Goal: Transaction & Acquisition: Book appointment/travel/reservation

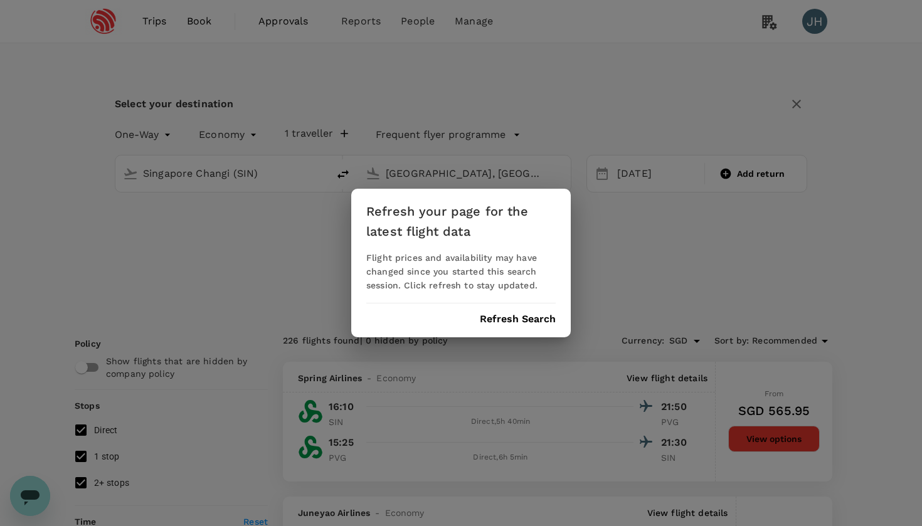
scroll to position [1, 0]
click at [499, 321] on button "Refresh Search" at bounding box center [518, 319] width 76 height 11
click at [413, 29] on div "Refresh your page for the latest flight data Flight prices and availability may…" at bounding box center [461, 263] width 922 height 526
click at [413, 21] on div "Refresh your page for the latest flight data Flight prices and availability may…" at bounding box center [461, 263] width 922 height 526
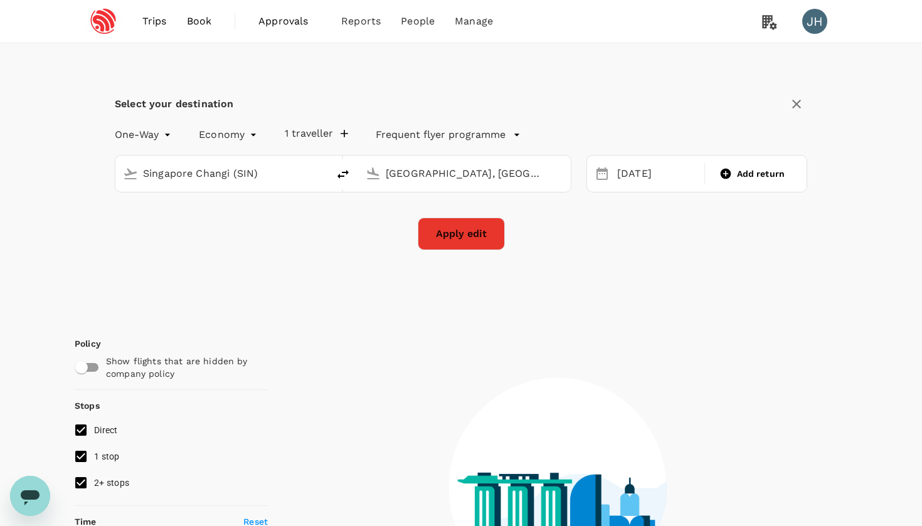
type input "roundtrip"
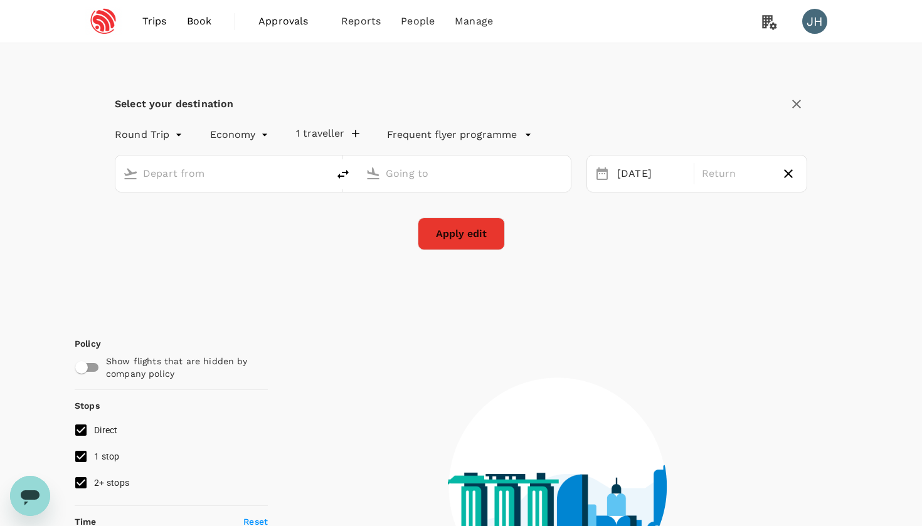
type input "Singapore Changi (SIN)"
type input "[GEOGRAPHIC_DATA], [GEOGRAPHIC_DATA] (any)"
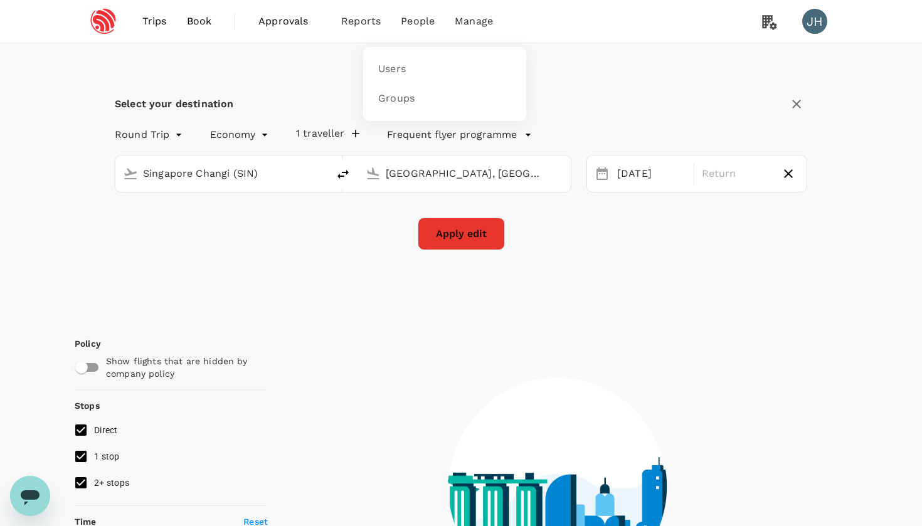
click at [413, 21] on span "People" at bounding box center [418, 21] width 34 height 15
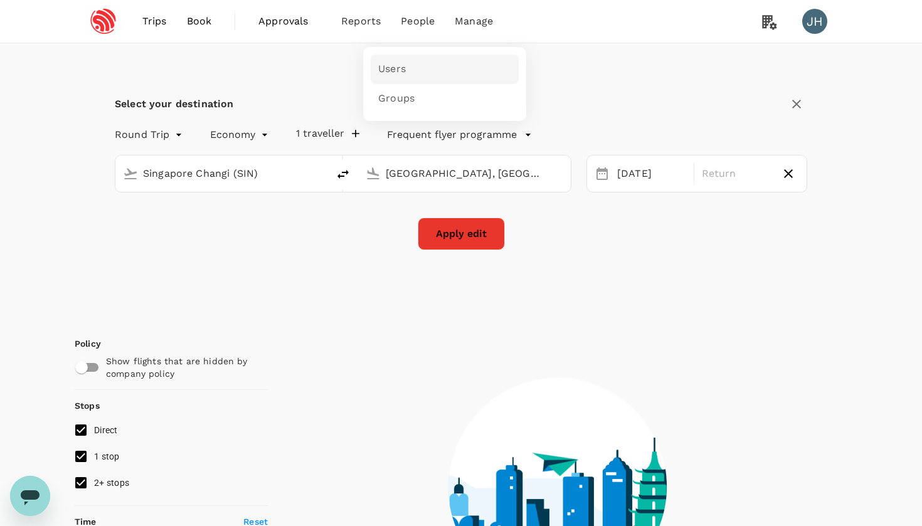
click at [413, 71] on link "Users" at bounding box center [445, 69] width 148 height 29
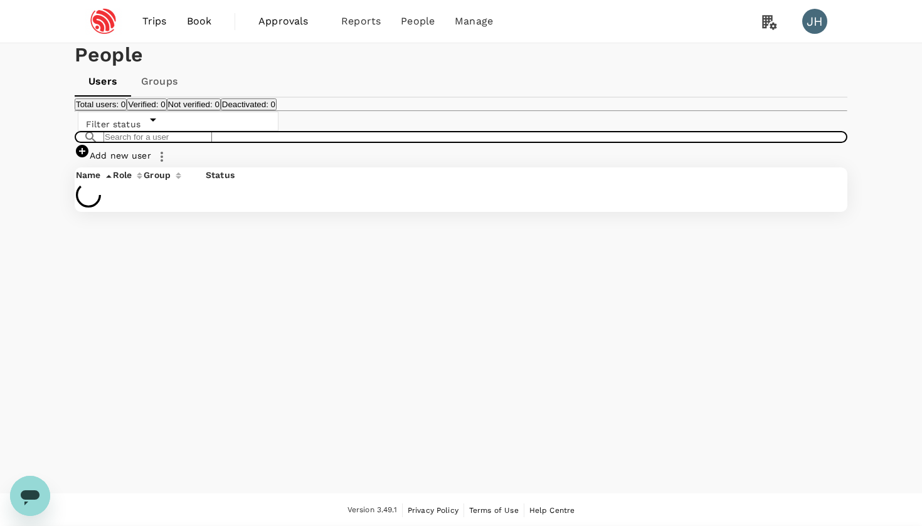
click at [198, 143] on input "text" at bounding box center [157, 137] width 108 height 12
type input "h"
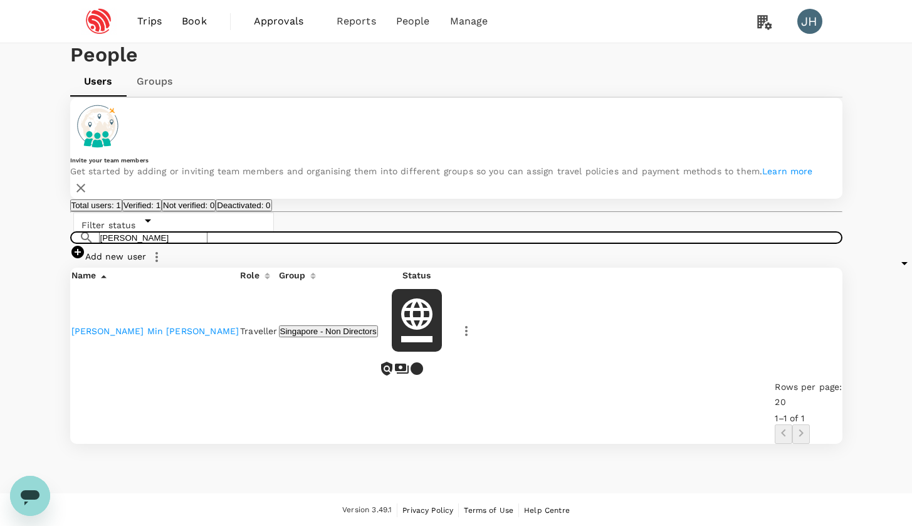
type input "[PERSON_NAME]"
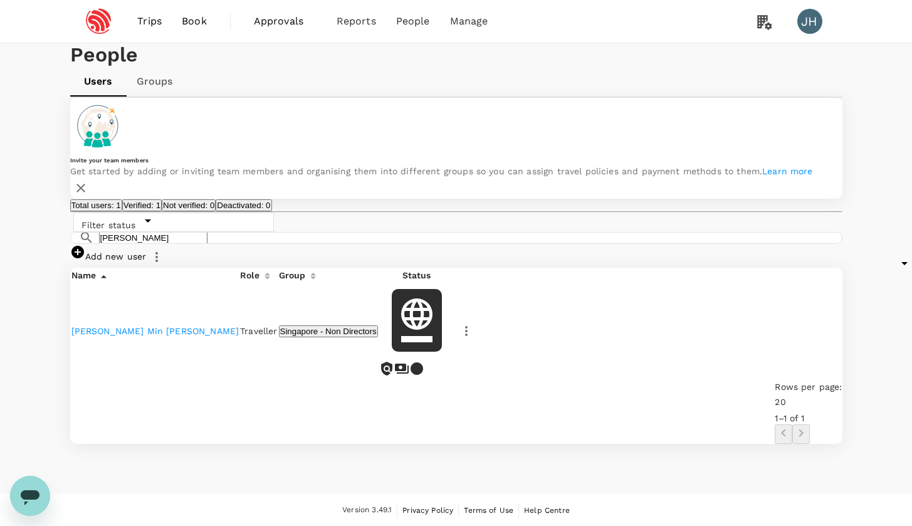
click at [125, 336] on link "[PERSON_NAME] Min [PERSON_NAME]" at bounding box center [155, 331] width 168 height 10
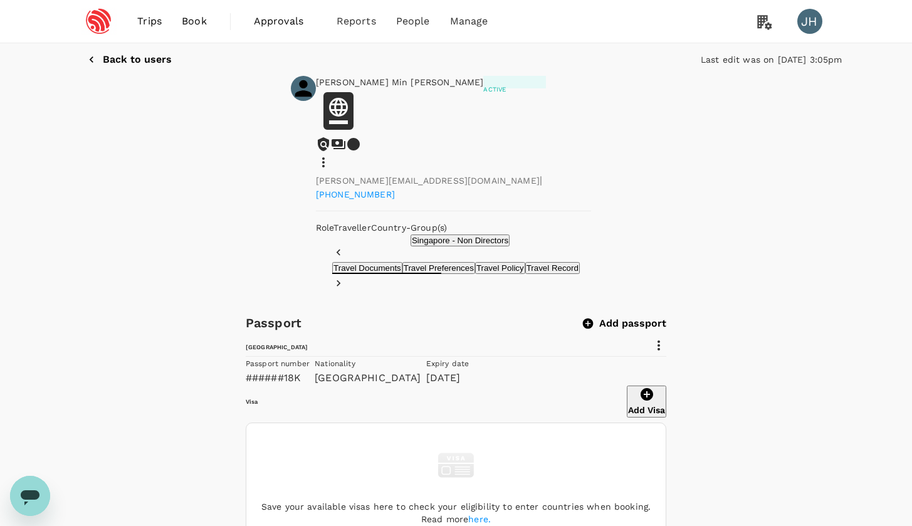
click at [331, 155] on icon at bounding box center [323, 162] width 15 height 15
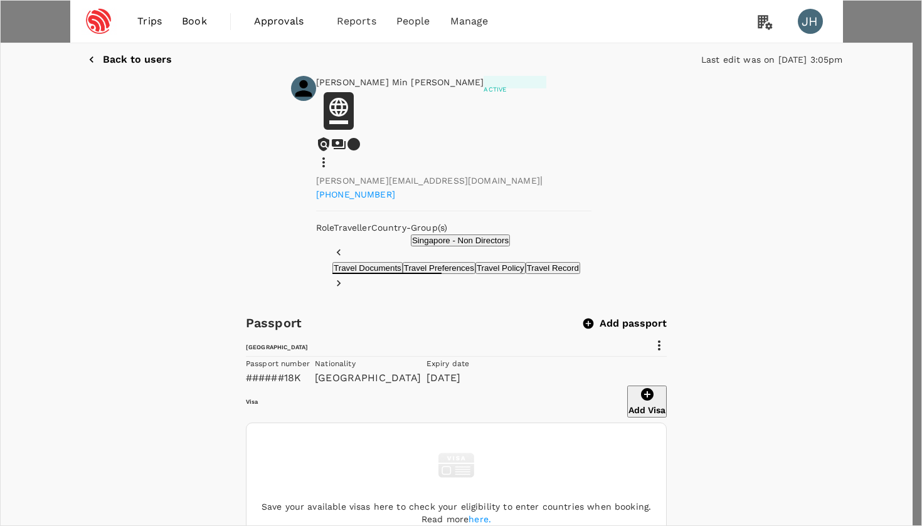
drag, startPoint x: 675, startPoint y: 89, endPoint x: 527, endPoint y: 73, distance: 148.8
click at [194, 24] on div at bounding box center [461, 263] width 922 height 526
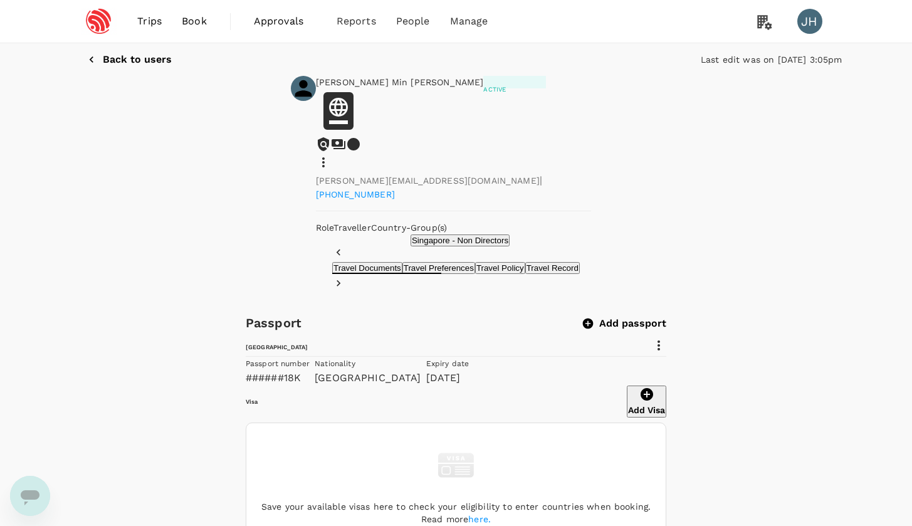
click at [149, 23] on span "Trips" at bounding box center [149, 21] width 24 height 15
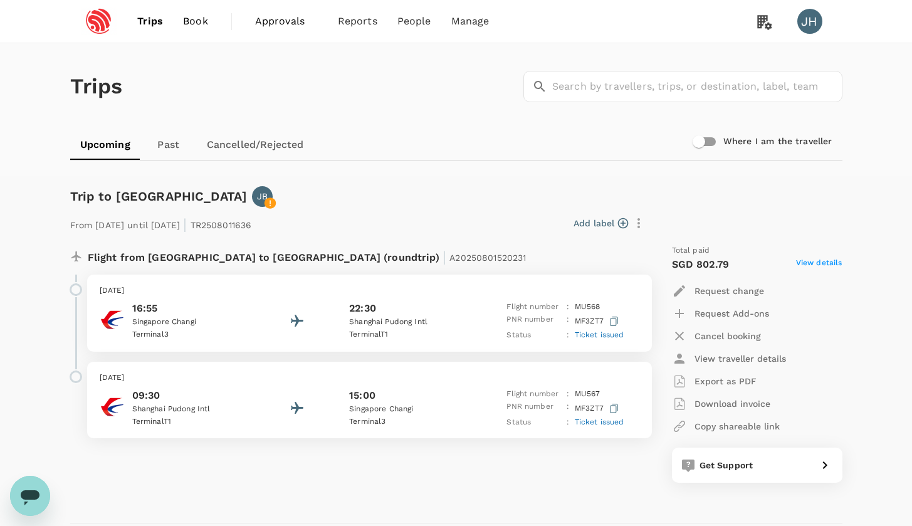
click at [179, 26] on link "Book" at bounding box center [195, 21] width 45 height 43
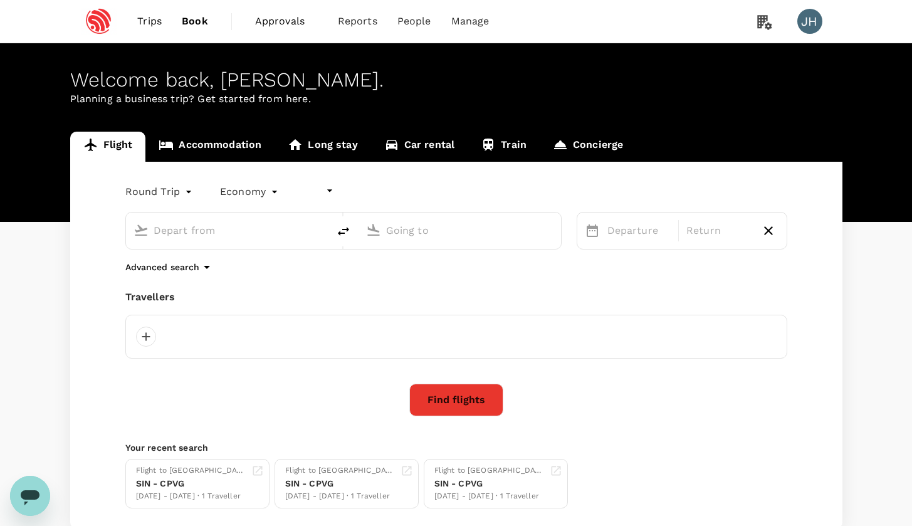
type input "undefined, undefined (any)"
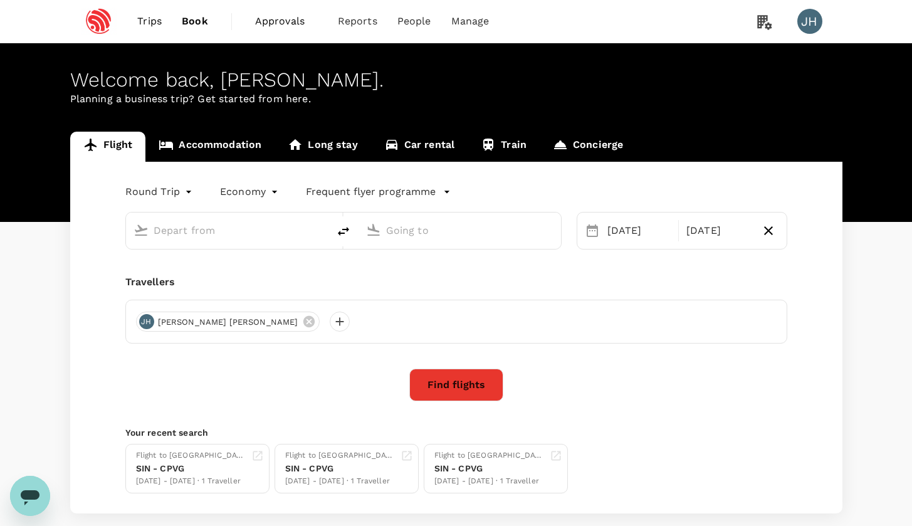
type input "Singapore Changi (SIN)"
type input "[GEOGRAPHIC_DATA], [GEOGRAPHIC_DATA] (any)"
type input "Singapore Changi (SIN)"
type input "[GEOGRAPHIC_DATA], [GEOGRAPHIC_DATA] (any)"
click at [267, 228] on input "Singapore Changi (SIN)" at bounding box center [228, 230] width 149 height 19
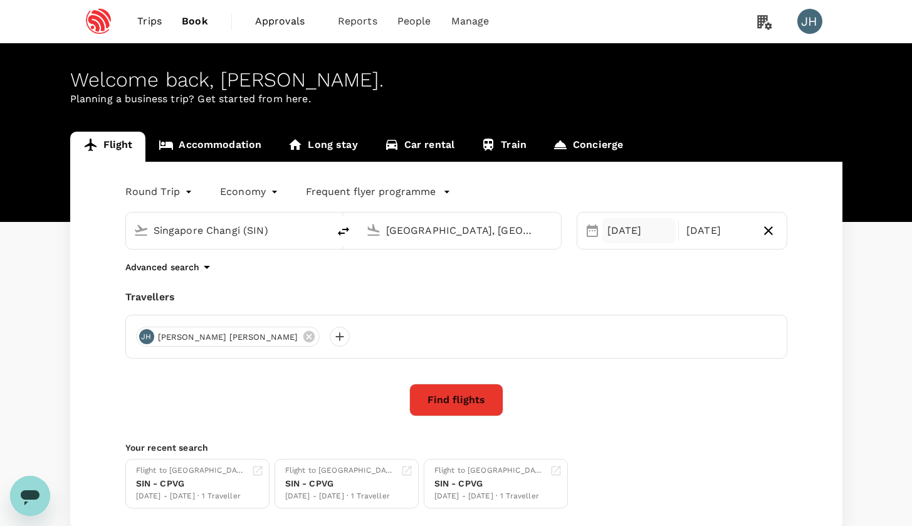
click at [655, 235] on div "[DATE]" at bounding box center [640, 230] width 74 height 25
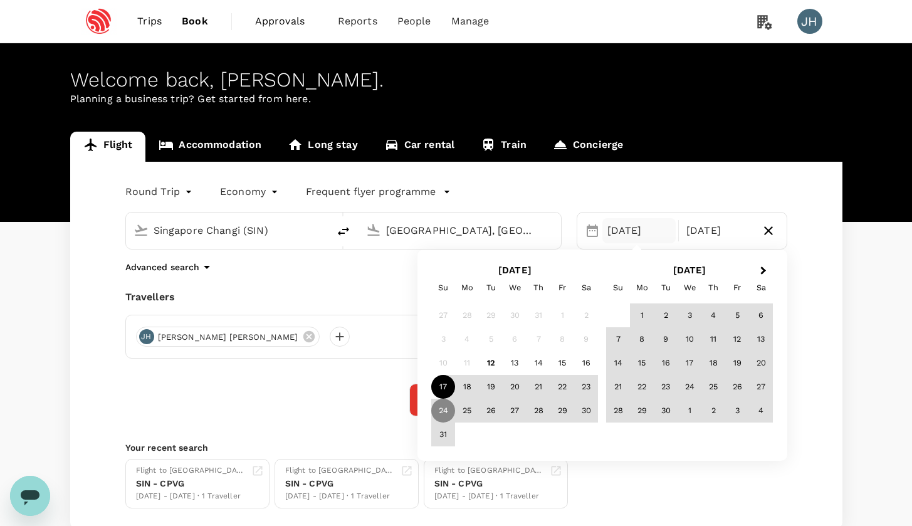
click at [440, 388] on div "17" at bounding box center [443, 387] width 24 height 24
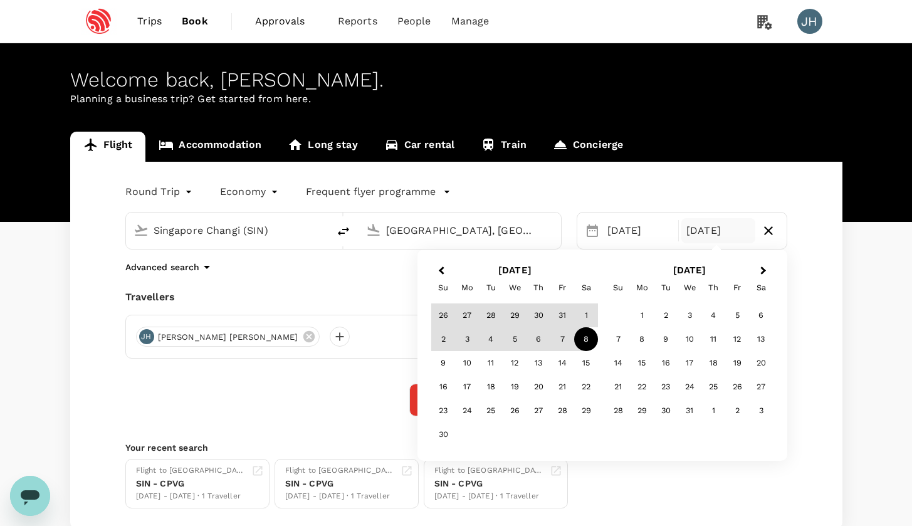
click at [583, 339] on div "8" at bounding box center [586, 339] width 24 height 24
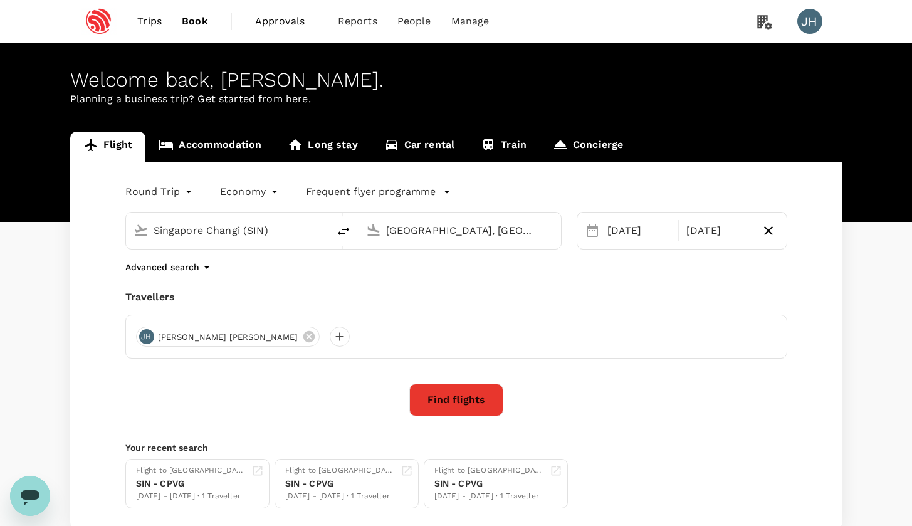
click at [477, 392] on button "Find flights" at bounding box center [456, 400] width 94 height 33
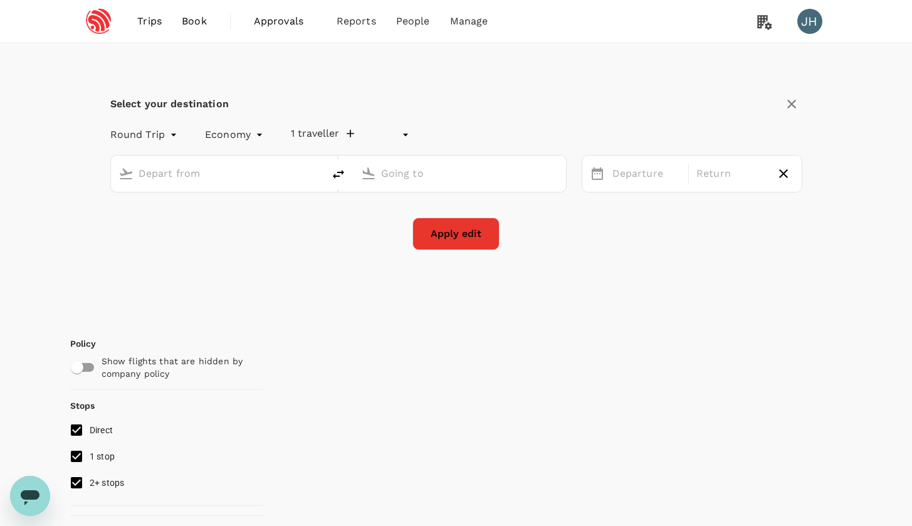
type input "undefined, undefined (any)"
type input "Singapore Changi (SIN)"
type input "[GEOGRAPHIC_DATA], [GEOGRAPHIC_DATA] (any)"
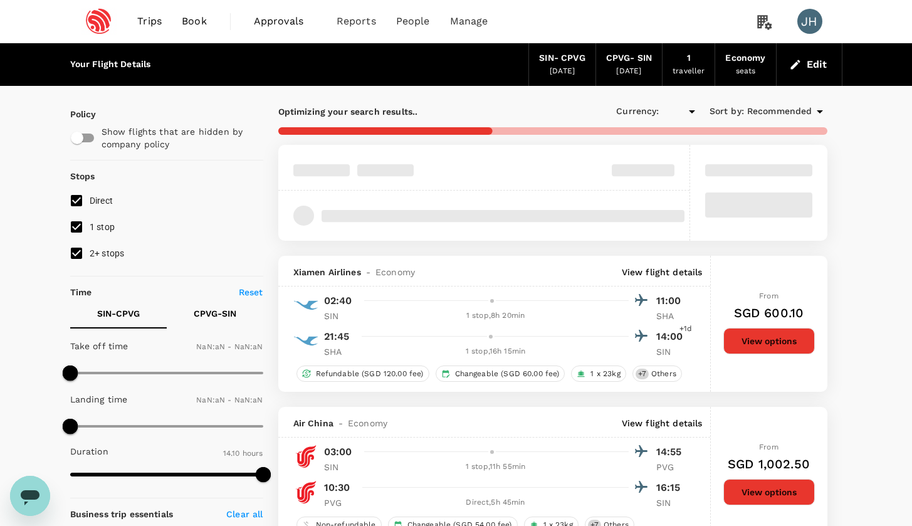
type input "SGD"
type input "1440"
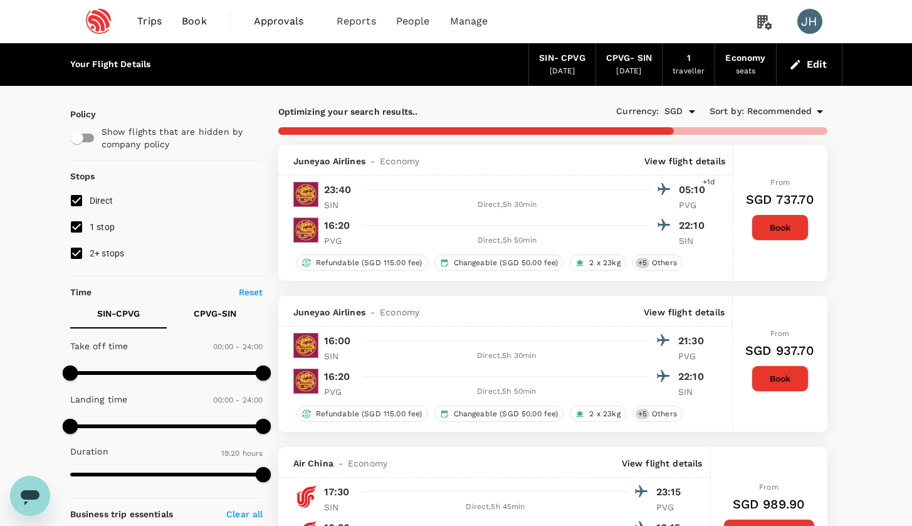
type input "1200"
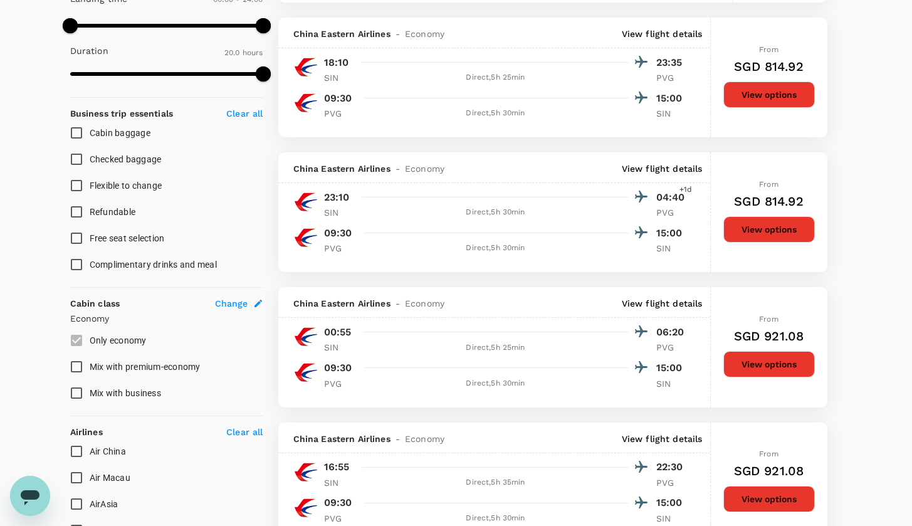
scroll to position [400, 0]
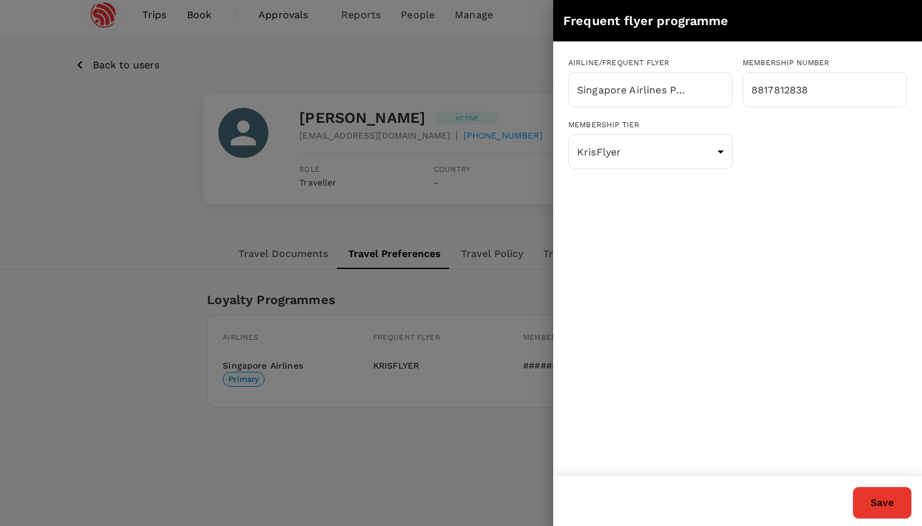
click at [319, 85] on div at bounding box center [461, 263] width 922 height 526
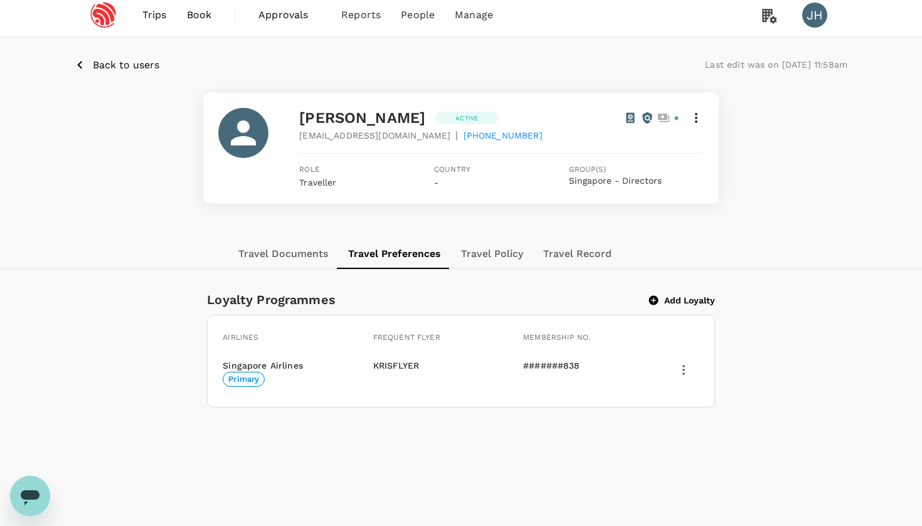
click at [157, 16] on span "Trips" at bounding box center [154, 15] width 24 height 15
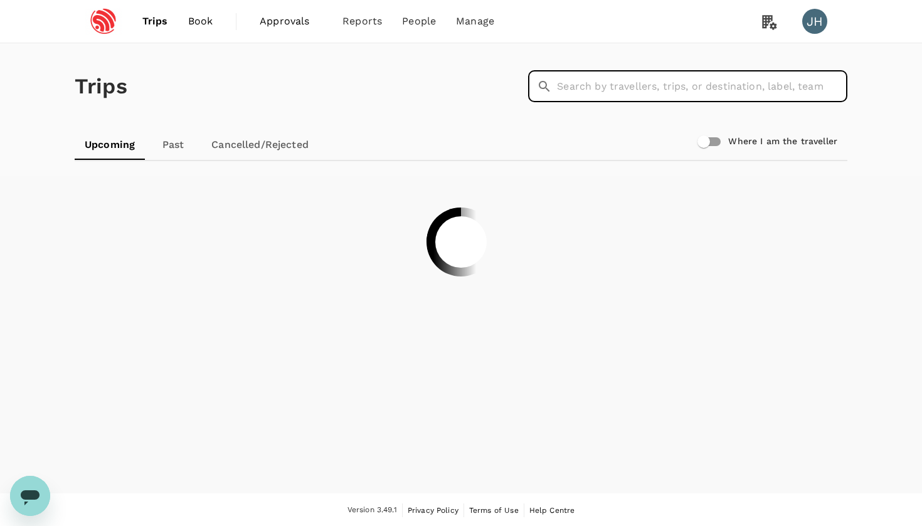
click at [576, 75] on input "text" at bounding box center [702, 86] width 290 height 31
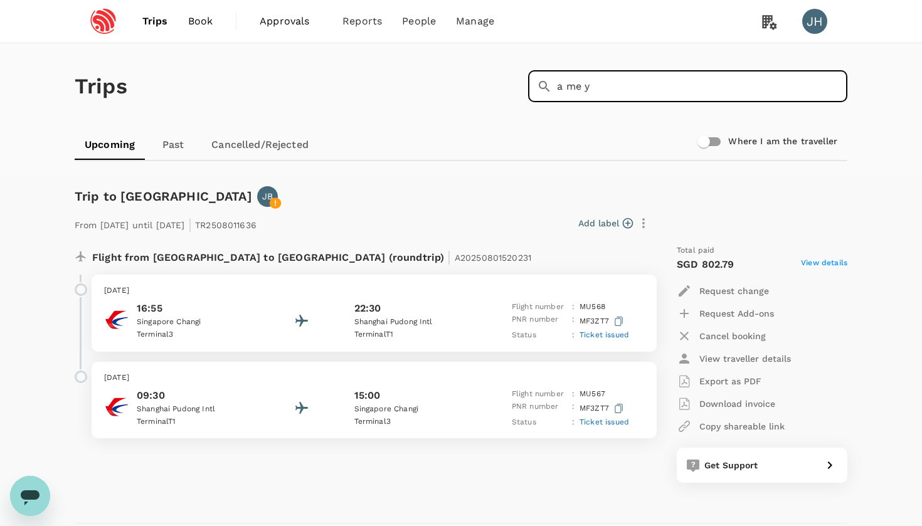
type input "[PERSON_NAME]"
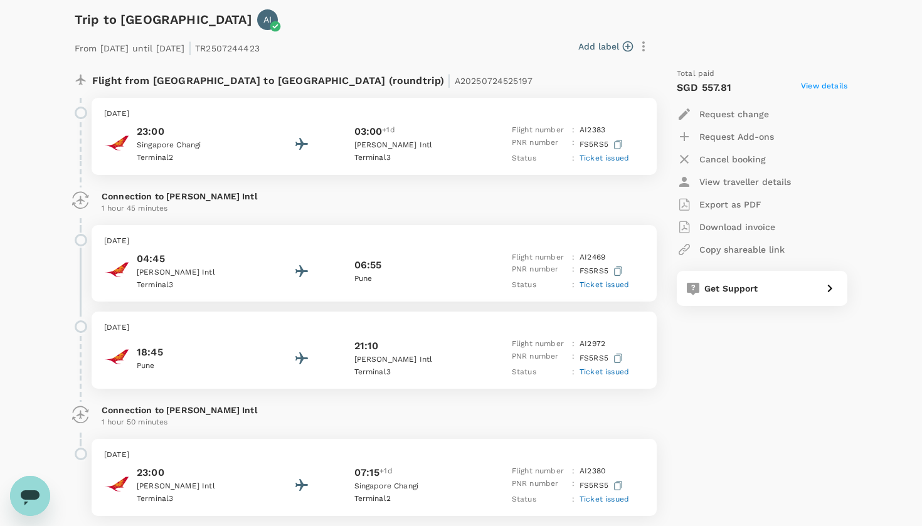
scroll to position [177, 0]
